Goal: Task Accomplishment & Management: Use online tool/utility

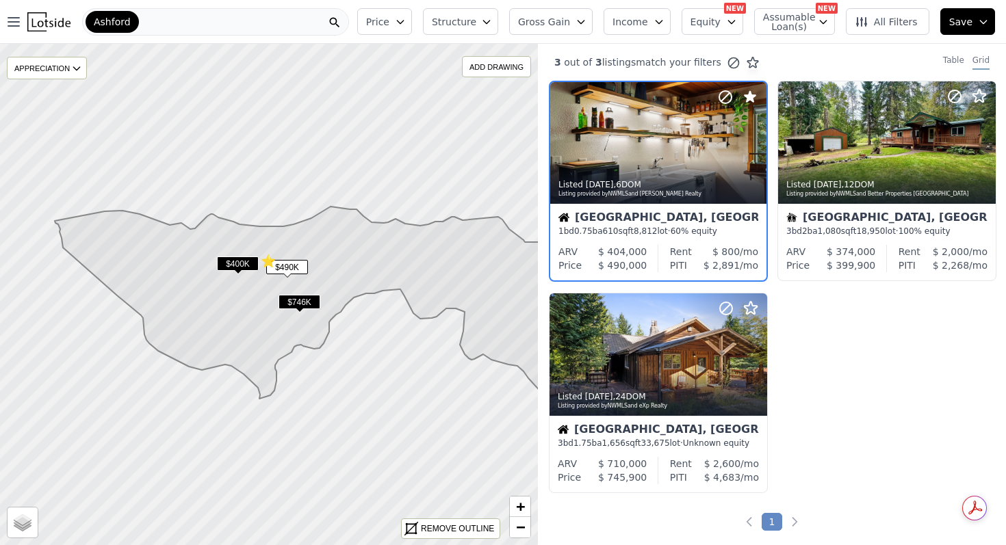
click at [252, 19] on div "Ashford" at bounding box center [215, 21] width 267 height 27
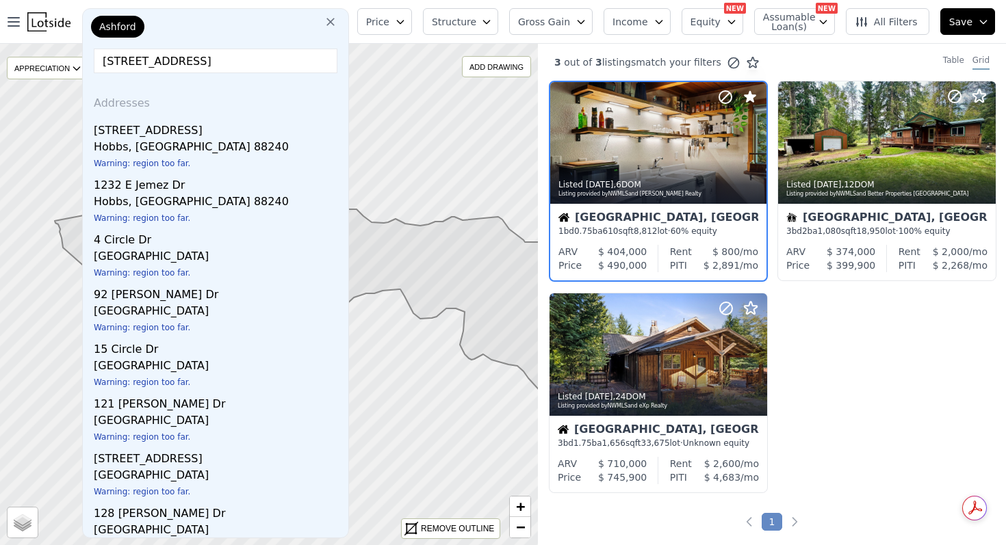
drag, startPoint x: 265, startPoint y: 68, endPoint x: 75, endPoint y: 49, distance: 191.9
click at [75, 49] on div "Open main menu Ashford Ashford 123 pine drive jemez springs Addresses 1236 E Je…" at bounding box center [503, 272] width 1006 height 545
type input "123 pine drive jemez springs"
click at [151, 29] on div "Ashford" at bounding box center [156, 29] width 137 height 27
click at [112, 29] on span "Ashford" at bounding box center [117, 27] width 37 height 14
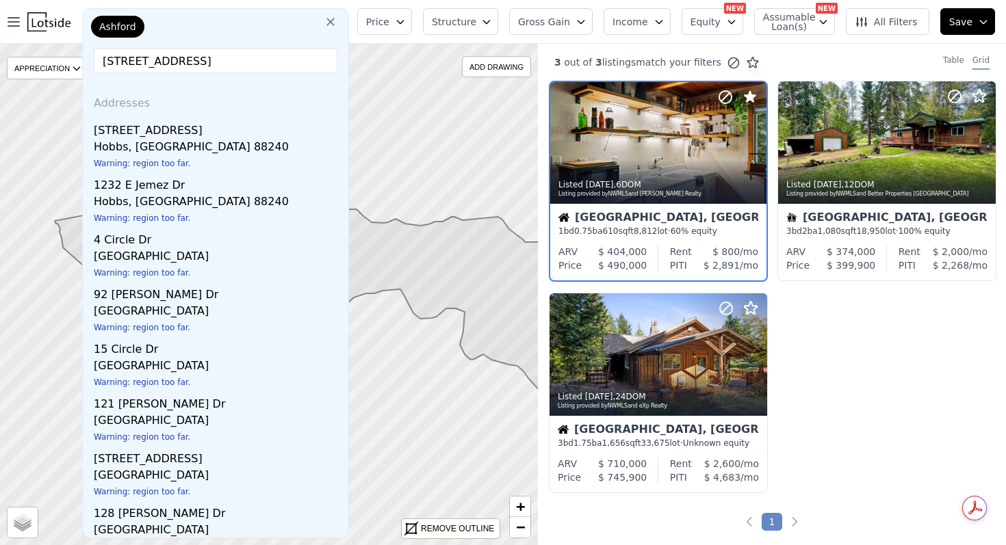
click at [337, 20] on icon at bounding box center [331, 22] width 14 height 14
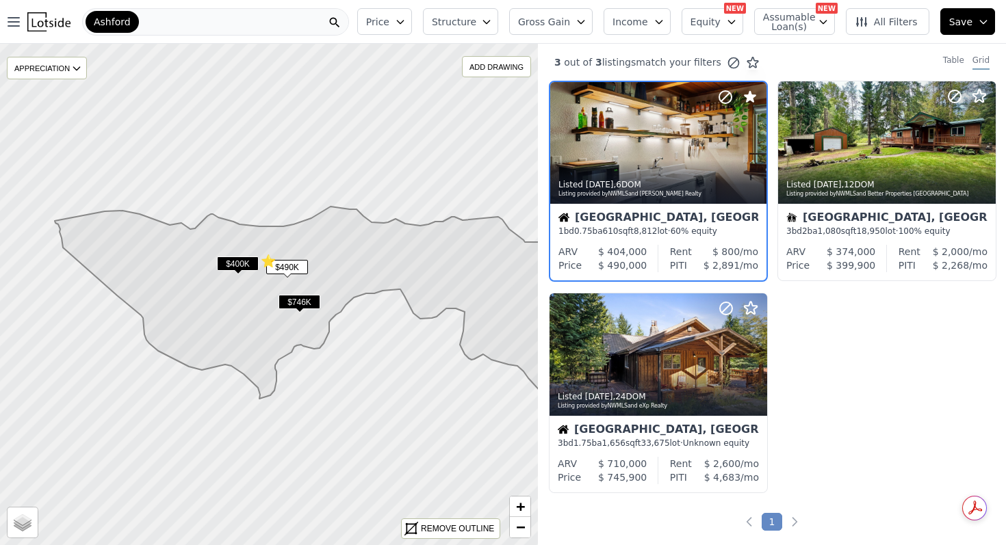
click at [298, 18] on div "Ashford" at bounding box center [215, 21] width 267 height 27
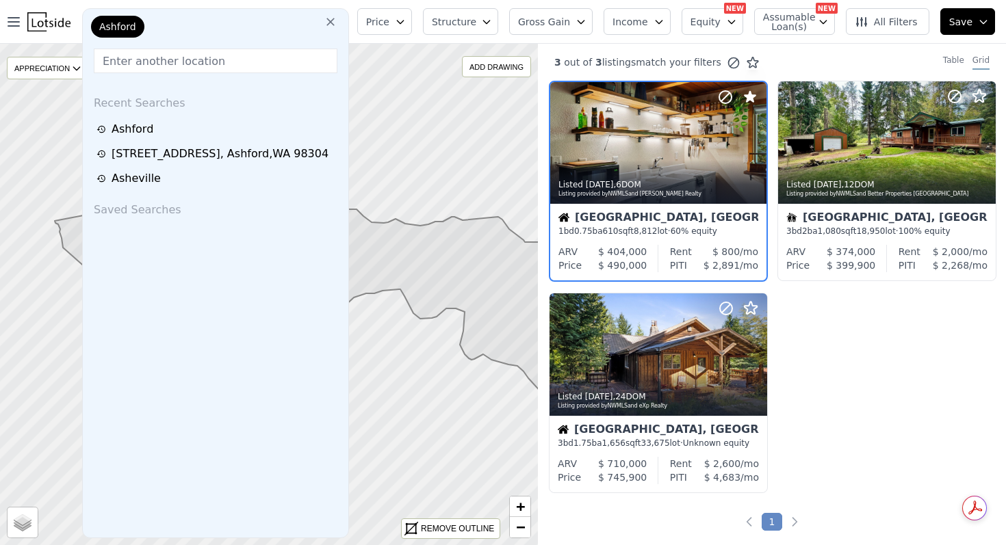
click at [117, 27] on span "Ashford" at bounding box center [117, 27] width 37 height 14
click at [45, 21] on img at bounding box center [48, 21] width 43 height 19
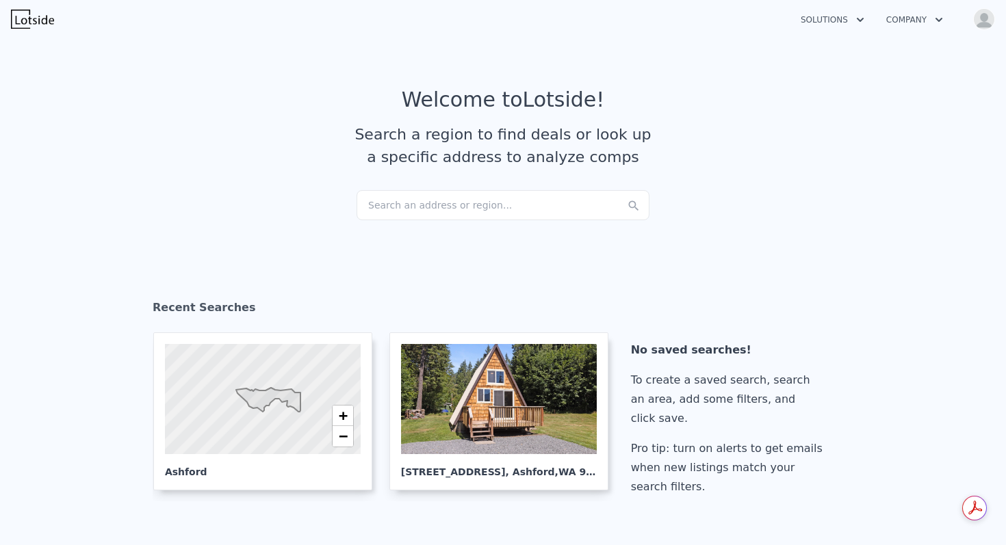
click at [381, 205] on div "Search an address or region..." at bounding box center [502, 205] width 293 height 30
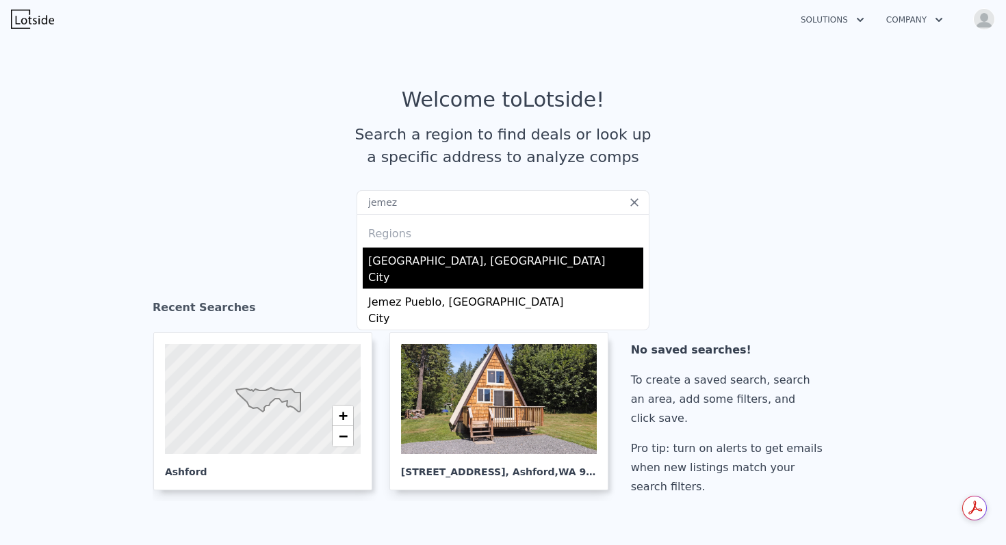
type input "jemez"
click at [413, 250] on div "Jemez Springs, NM" at bounding box center [505, 259] width 275 height 22
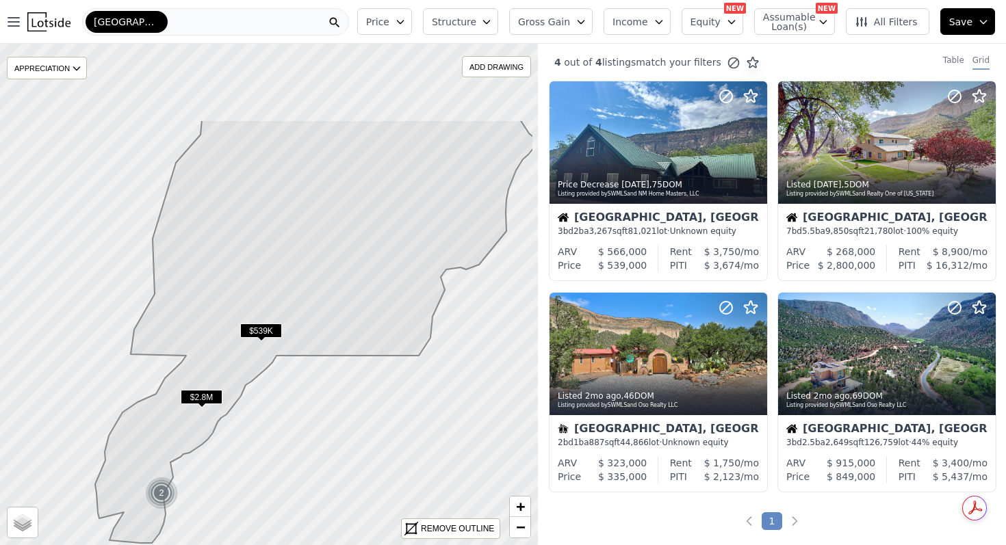
drag, startPoint x: 364, startPoint y: 122, endPoint x: 305, endPoint y: 249, distance: 140.2
click at [305, 249] on icon at bounding box center [314, 332] width 439 height 424
click at [426, 527] on div "REMOVE OUTLINE" at bounding box center [457, 529] width 73 height 12
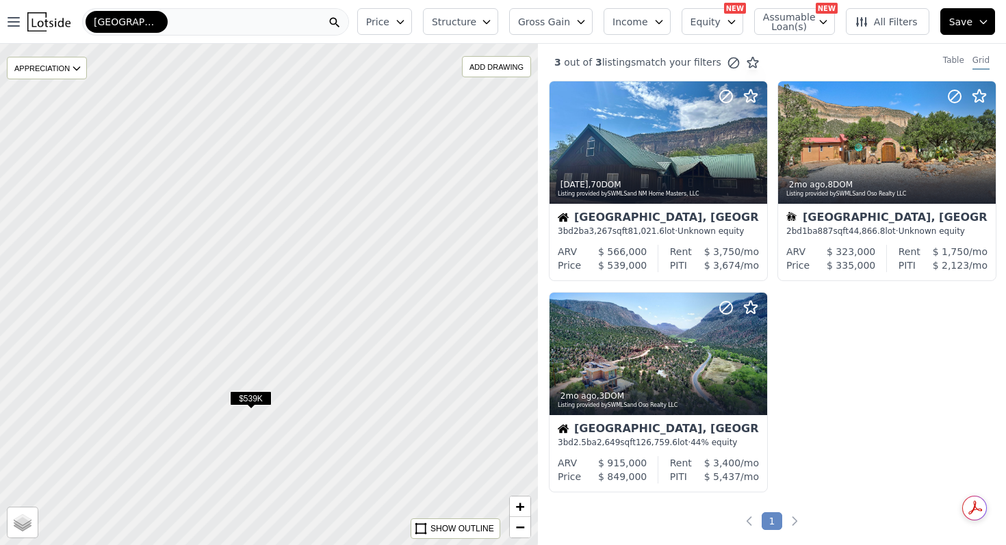
drag, startPoint x: 404, startPoint y: 207, endPoint x: 394, endPoint y: 276, distance: 69.9
click at [394, 276] on div at bounding box center [268, 295] width 645 height 602
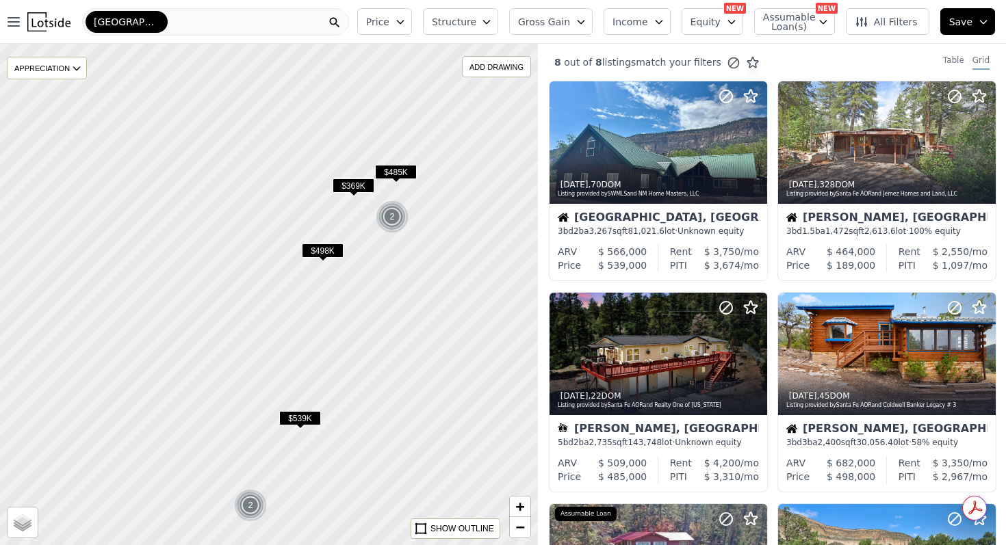
drag, startPoint x: 381, startPoint y: 198, endPoint x: 348, endPoint y: 375, distance: 179.6
click at [348, 375] on div at bounding box center [268, 295] width 645 height 602
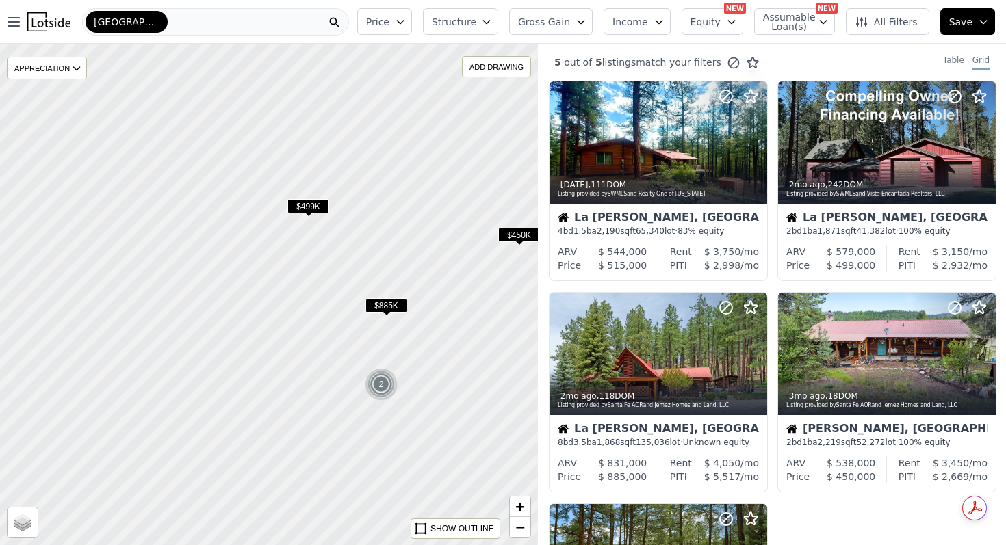
drag, startPoint x: 379, startPoint y: 148, endPoint x: 402, endPoint y: 258, distance: 112.5
click at [402, 258] on div at bounding box center [268, 295] width 645 height 602
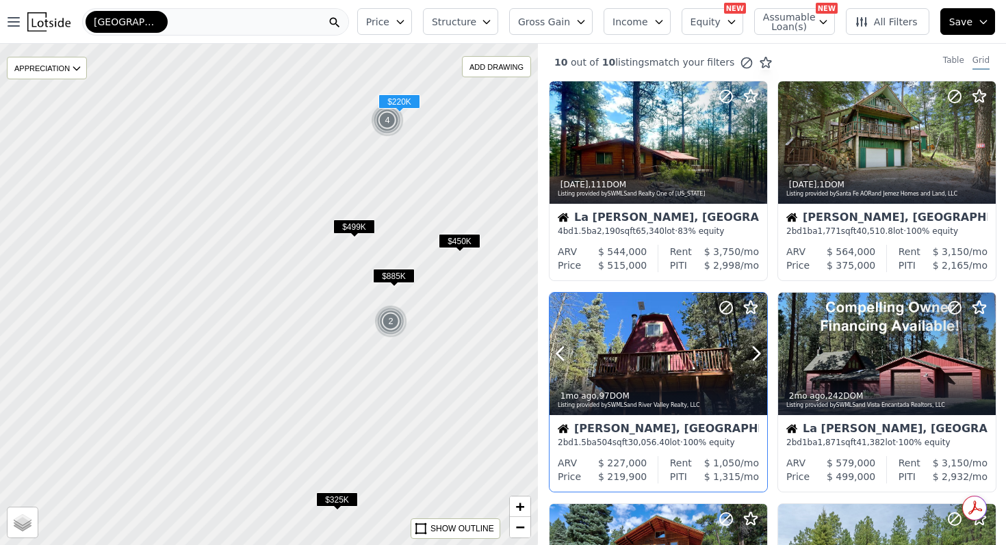
click at [601, 357] on button at bounding box center [576, 354] width 55 height 122
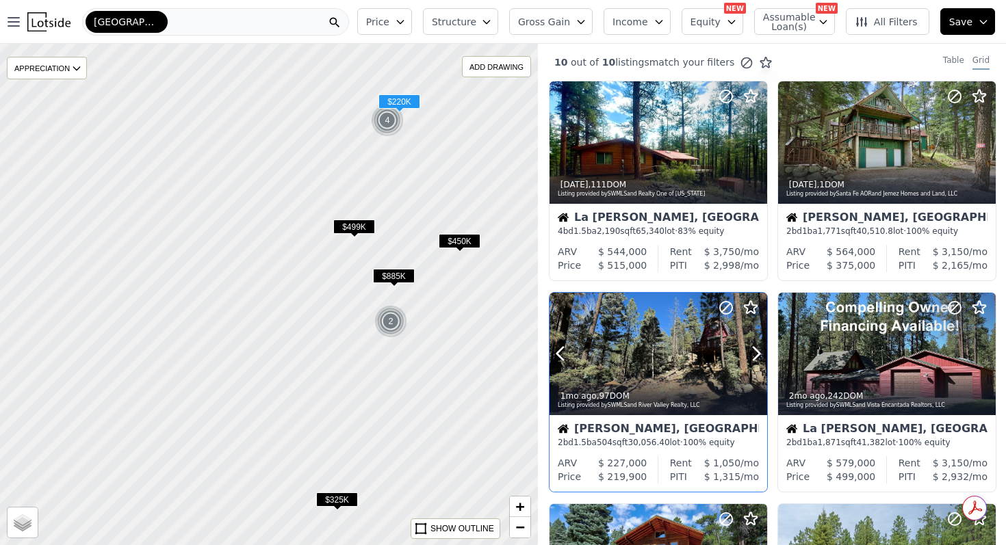
click at [689, 350] on div at bounding box center [723, 337] width 88 height 88
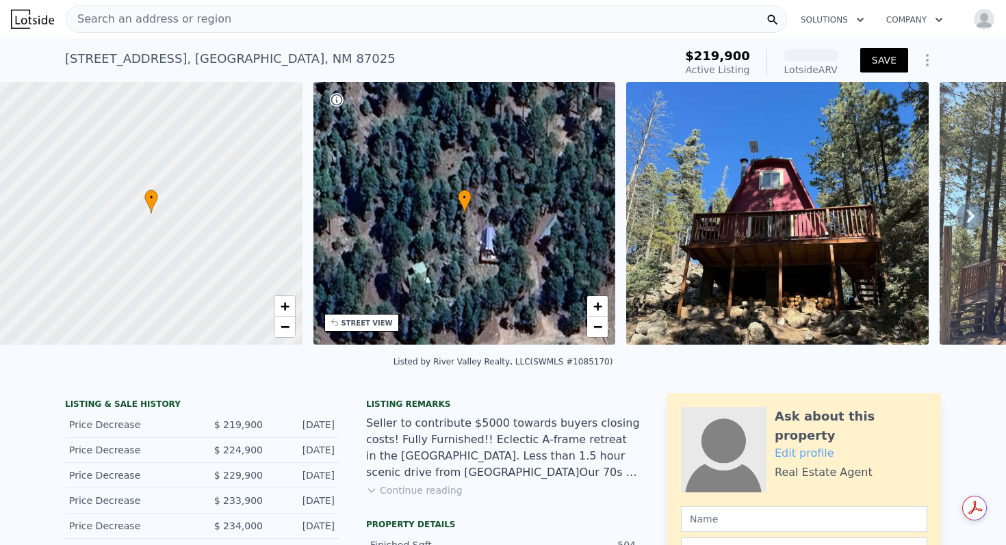
click at [877, 52] on button "SAVE" at bounding box center [884, 60] width 48 height 25
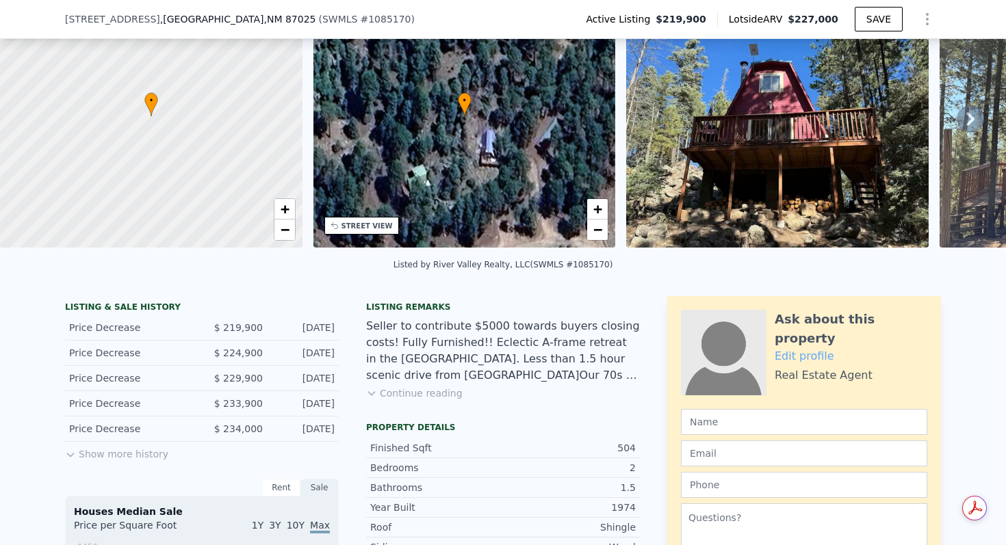
scroll to position [185, 0]
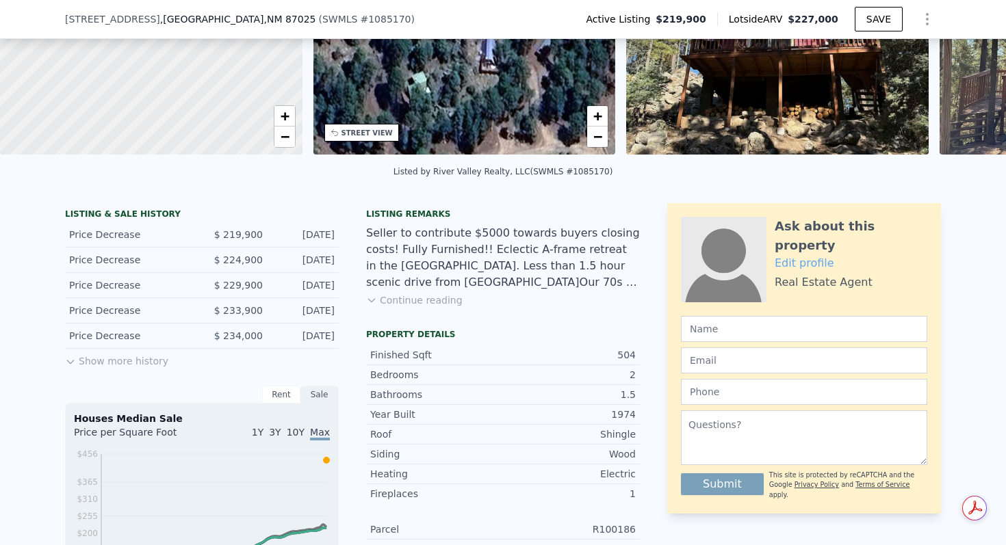
click at [151, 362] on button "Show more history" at bounding box center [116, 358] width 103 height 19
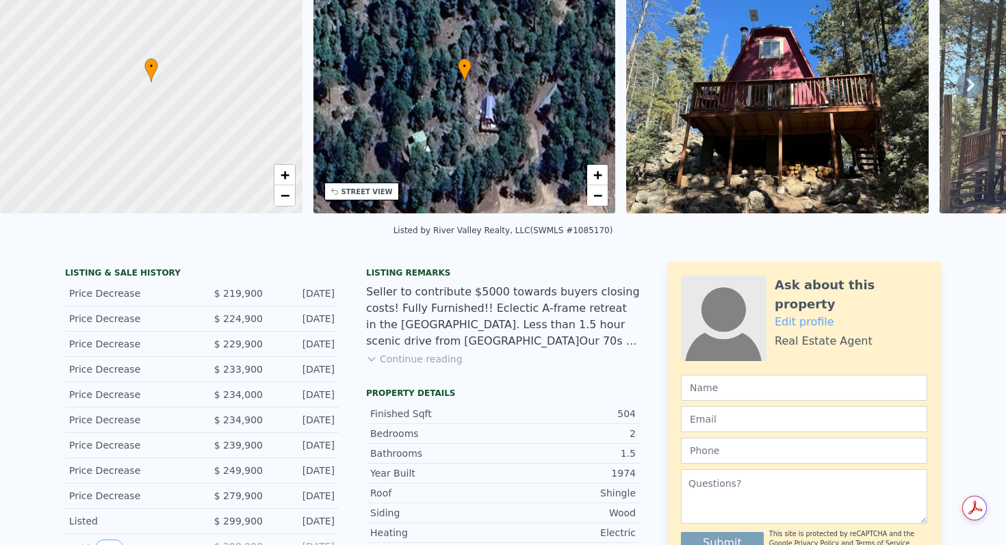
scroll to position [0, 0]
